Goal: Book appointment/travel/reservation

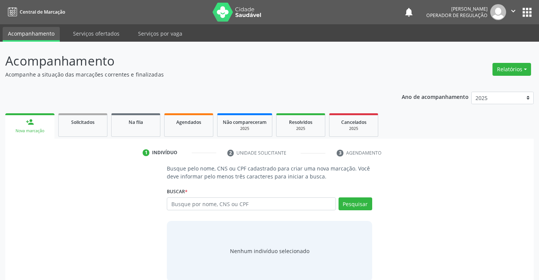
scroll to position [12, 0]
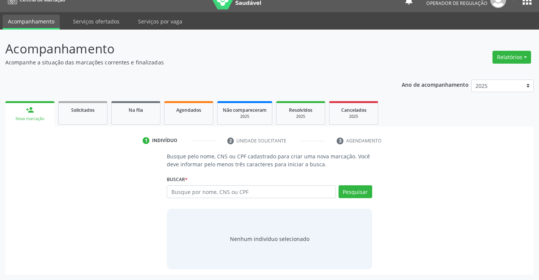
click at [246, 190] on input "text" at bounding box center [251, 191] width 169 height 13
type input "706408680025682"
click at [356, 193] on button "Pesquisar" at bounding box center [356, 191] width 34 height 13
type input "706408680025682"
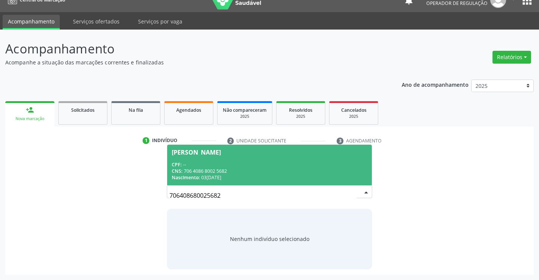
click at [207, 168] on div "CNS: 706 4086 8002 5682" at bounding box center [269, 171] width 195 height 6
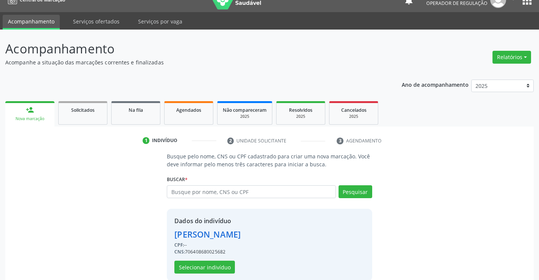
scroll to position [24, 0]
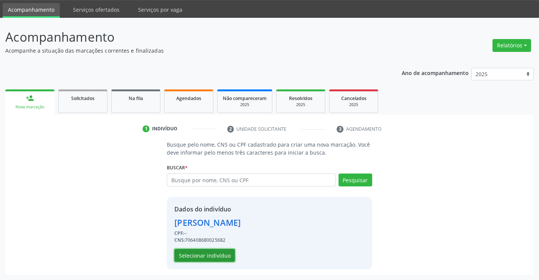
click at [196, 254] on button "Selecionar indivíduo" at bounding box center [204, 255] width 61 height 13
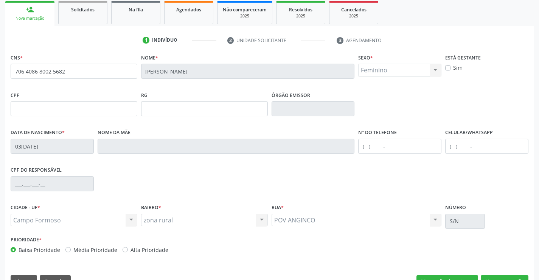
scroll to position [106, 0]
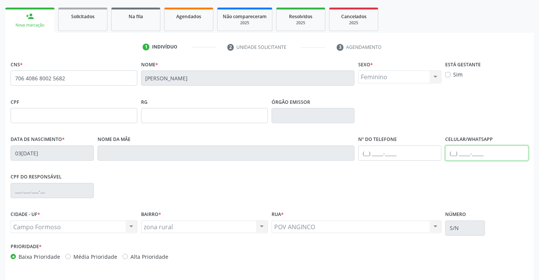
click at [452, 155] on input "text" at bounding box center [487, 152] width 83 height 15
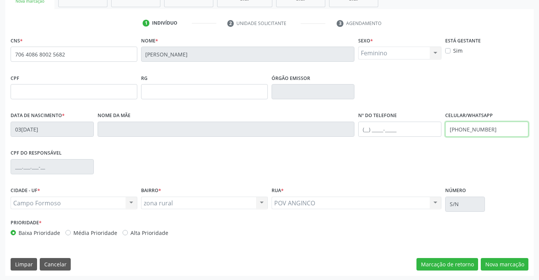
scroll to position [131, 0]
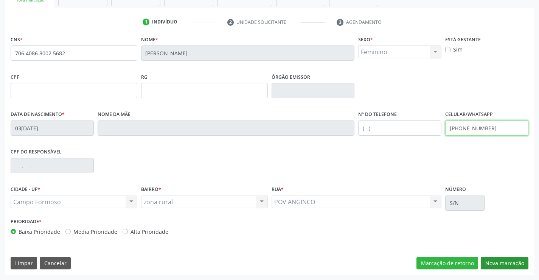
type input "[PHONE_NUMBER]"
click at [500, 261] on button "Nova marcação" at bounding box center [505, 263] width 48 height 13
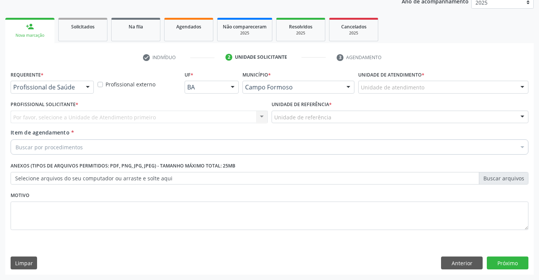
scroll to position [95, 0]
click at [261, 118] on div "Por favor, selecione a Unidade de Atendimento primeiro Nenhum resultado encontr…" at bounding box center [139, 117] width 257 height 13
click at [260, 116] on div "Por favor, selecione a Unidade de Atendimento primeiro Nenhum resultado encontr…" at bounding box center [139, 117] width 257 height 13
click at [210, 117] on div "Por favor, selecione a Unidade de Atendimento primeiro Nenhum resultado encontr…" at bounding box center [139, 117] width 257 height 13
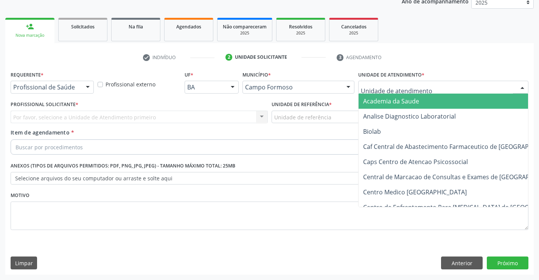
click at [523, 86] on div at bounding box center [522, 87] width 11 height 13
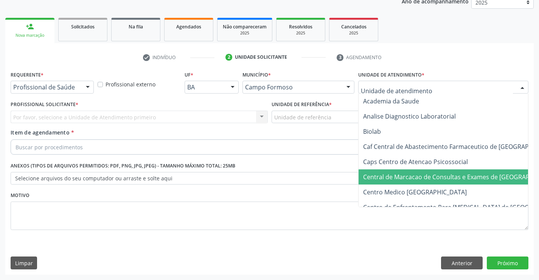
click at [446, 176] on span "Central de Marcacao de Consultas e Exames de [GEOGRAPHIC_DATA]" at bounding box center [461, 177] width 196 height 8
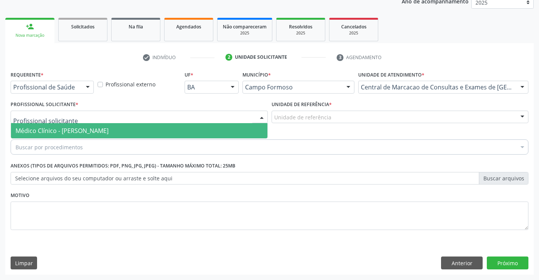
click at [262, 115] on div at bounding box center [261, 117] width 11 height 13
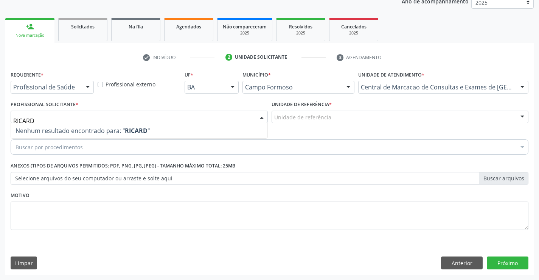
type input "[PERSON_NAME]"
click at [263, 116] on div at bounding box center [261, 117] width 11 height 13
click at [262, 116] on div at bounding box center [261, 117] width 11 height 13
click at [523, 85] on div at bounding box center [522, 87] width 11 height 13
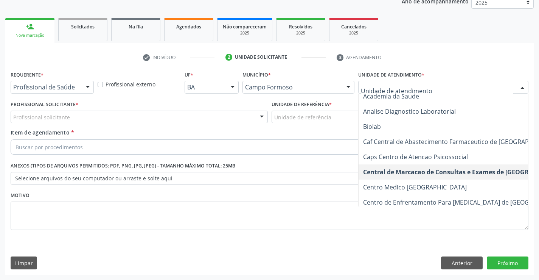
scroll to position [0, 0]
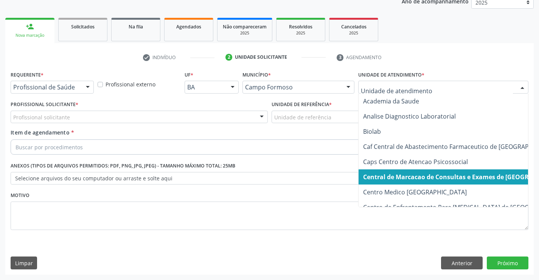
click at [414, 175] on span "Central de Marcacao de Consultas e Exames de [GEOGRAPHIC_DATA]" at bounding box center [465, 177] width 205 height 8
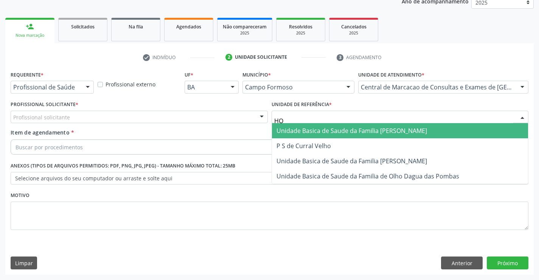
type input "HOS"
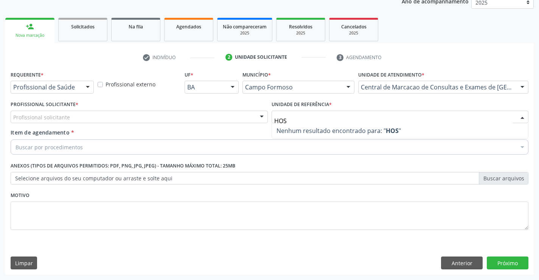
drag, startPoint x: 274, startPoint y: 119, endPoint x: 297, endPoint y: 119, distance: 22.7
click at [297, 119] on input "HOS" at bounding box center [393, 120] width 239 height 15
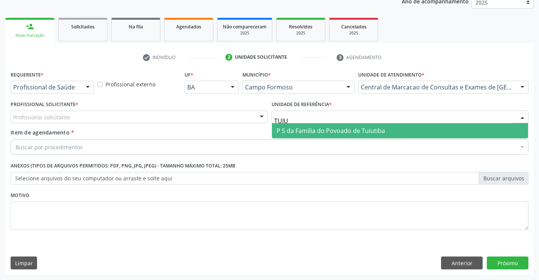
click at [350, 128] on span "P S da Familia do Povoado de Tuiutiba" at bounding box center [331, 130] width 109 height 8
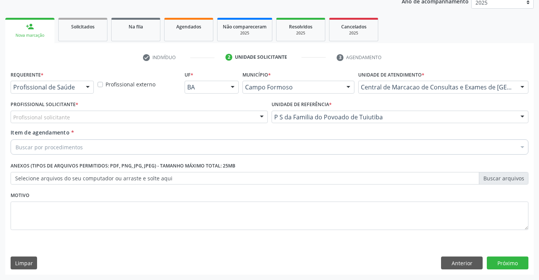
click at [263, 117] on div at bounding box center [261, 117] width 11 height 13
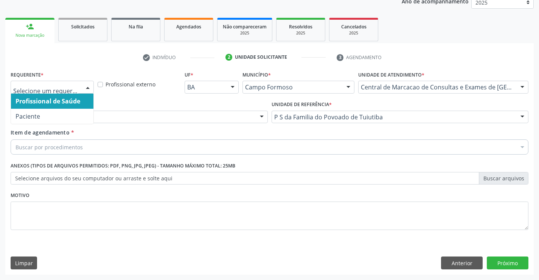
click at [86, 87] on div at bounding box center [87, 87] width 11 height 13
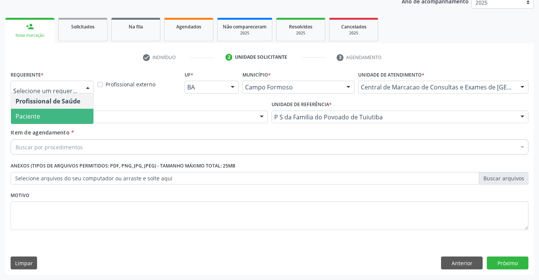
click at [33, 116] on span "Paciente" at bounding box center [28, 116] width 25 height 8
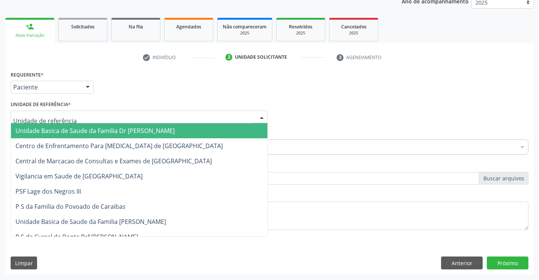
click at [262, 117] on div at bounding box center [261, 117] width 11 height 13
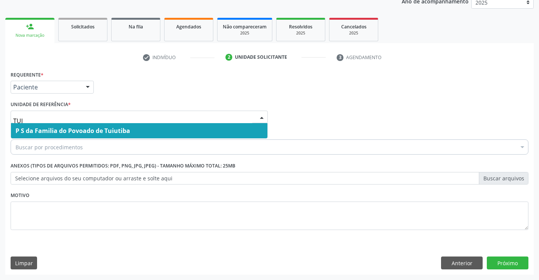
type input "TUIU"
click at [136, 127] on span "P S da Familia do Povoado de Tuiutiba" at bounding box center [139, 130] width 257 height 15
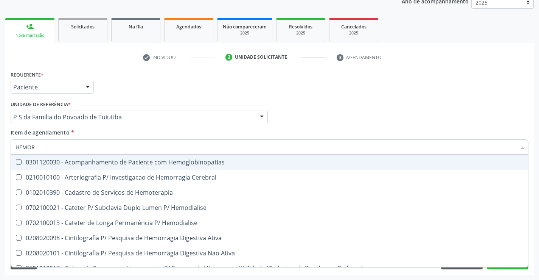
type input "HEMORR"
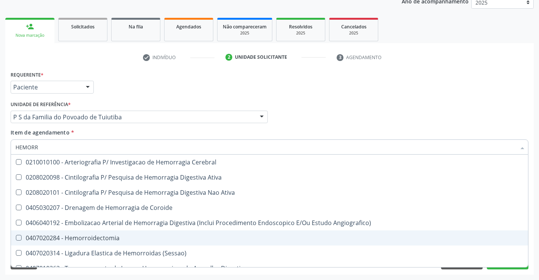
click at [72, 237] on div "0407020284 - Hemorroidectomia" at bounding box center [270, 238] width 508 height 6
checkbox Hemorroidectomia "true"
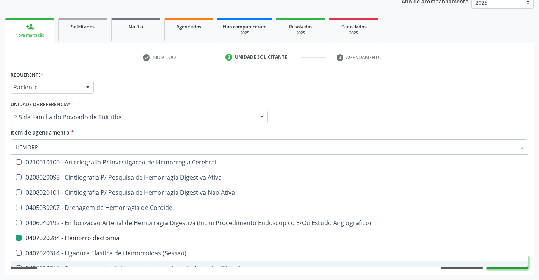
click at [511, 268] on button "Próximo" at bounding box center [508, 262] width 42 height 13
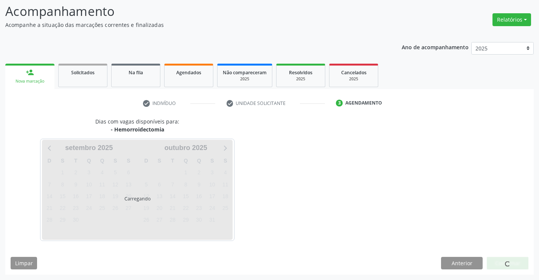
scroll to position [50, 0]
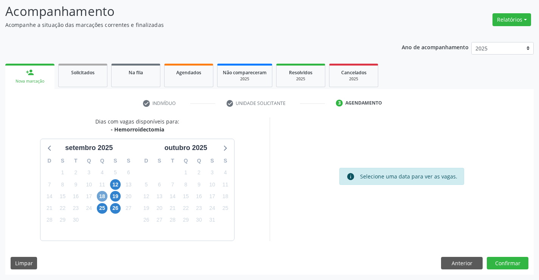
click at [100, 195] on span "18" at bounding box center [102, 196] width 11 height 11
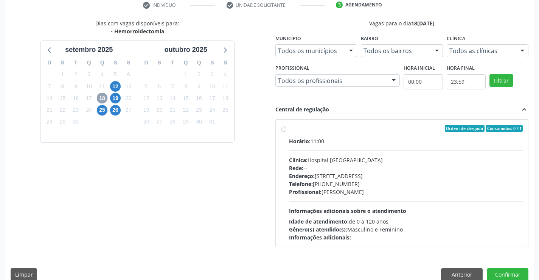
scroll to position [159, 0]
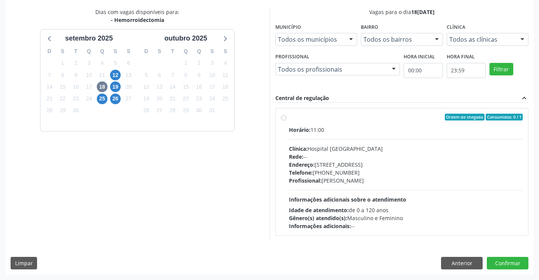
click at [289, 117] on label "Ordem de chegada Consumidos: 0 / 1 Horário: 11:00 Clínica: Hospital [GEOGRAPHIC…" at bounding box center [406, 172] width 234 height 116
click at [283, 117] on input "Ordem de chegada Consumidos: 0 / 1 Horário: 11:00 Clínica: Hospital [GEOGRAPHIC…" at bounding box center [283, 117] width 5 height 7
radio input "true"
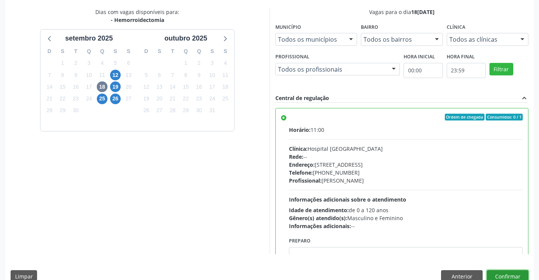
click at [506, 275] on button "Confirmar" at bounding box center [508, 276] width 42 height 13
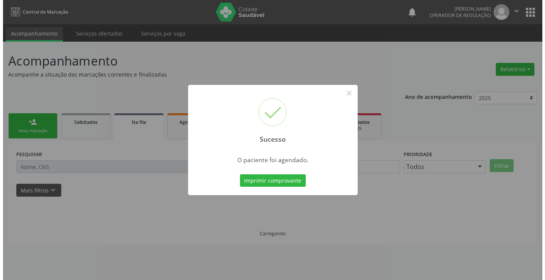
scroll to position [0, 0]
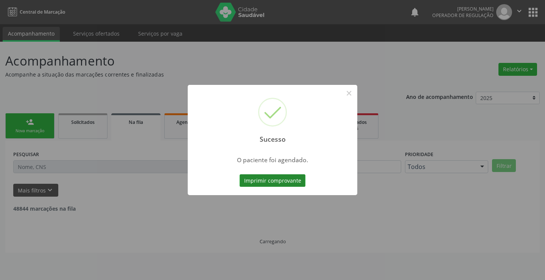
click at [258, 181] on button "Imprimir comprovante" at bounding box center [273, 180] width 66 height 13
